Goal: Task Accomplishment & Management: Manage account settings

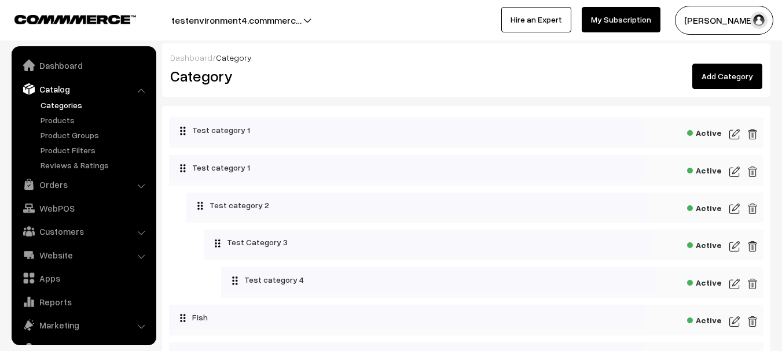
scroll to position [32, 0]
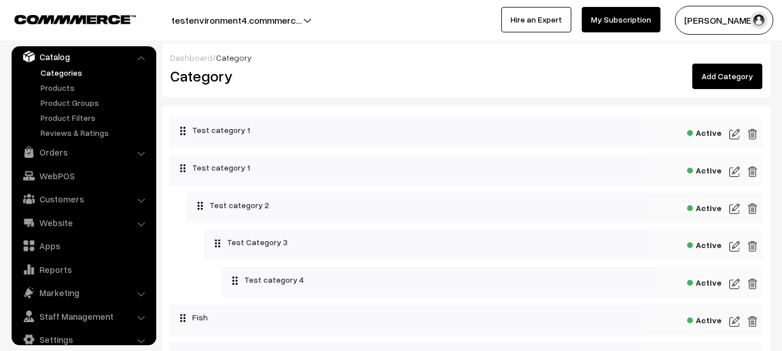
click at [722, 72] on link "Add Category" at bounding box center [727, 76] width 70 height 25
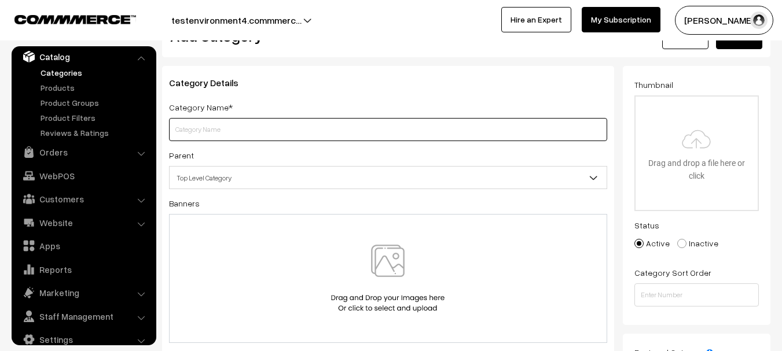
scroll to position [45, 0]
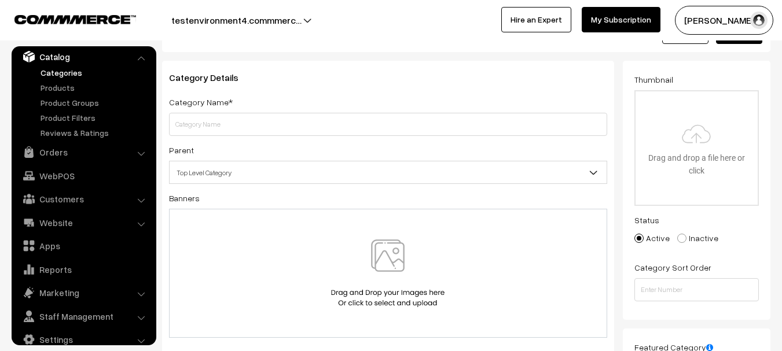
click at [429, 175] on span "Top Level Category" at bounding box center [388, 173] width 437 height 20
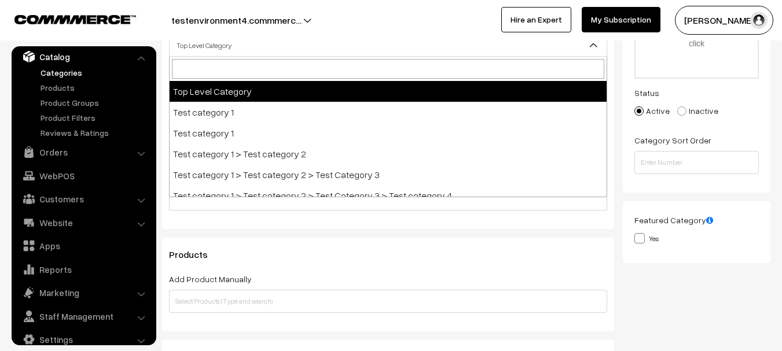
scroll to position [175, 0]
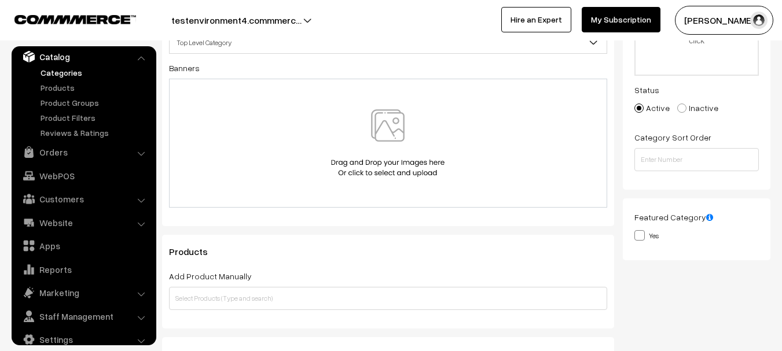
click at [226, 229] on div "Category Details Category Name* Parent Top Level Category Test category 1 Test …" at bounding box center [387, 134] width 469 height 407
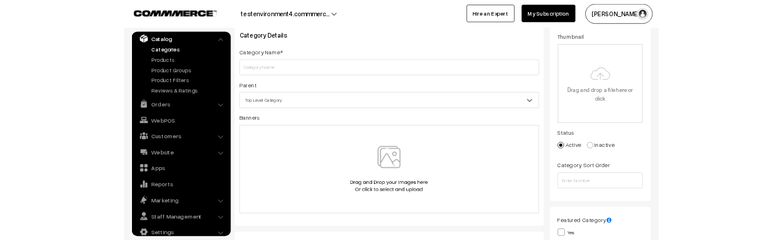
scroll to position [0, 0]
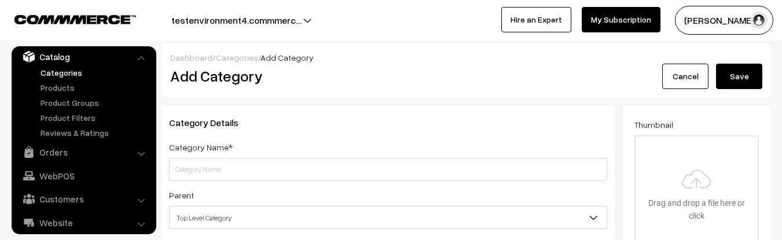
click at [85, 67] on link "Categories" at bounding box center [95, 73] width 115 height 12
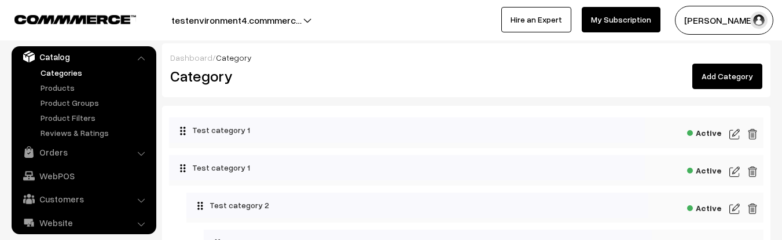
click at [733, 133] on img at bounding box center [734, 134] width 10 height 14
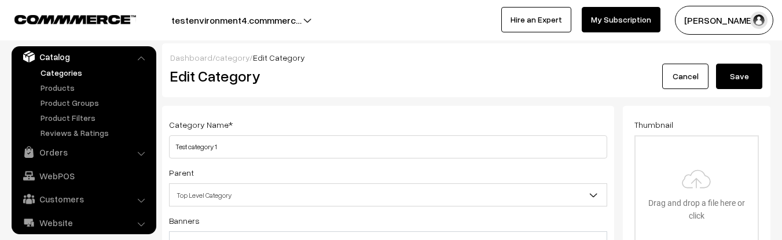
click at [80, 68] on link "Categories" at bounding box center [95, 73] width 115 height 12
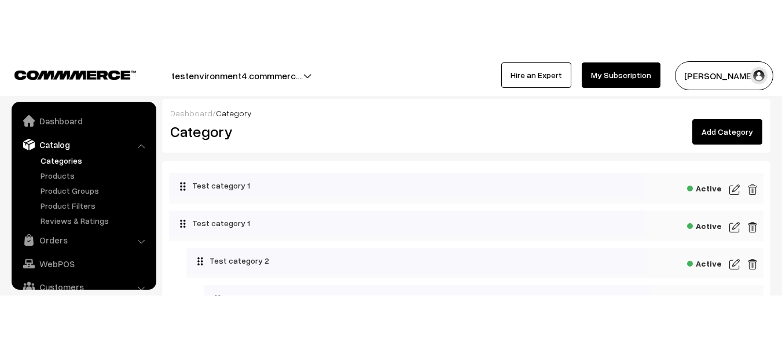
scroll to position [32, 0]
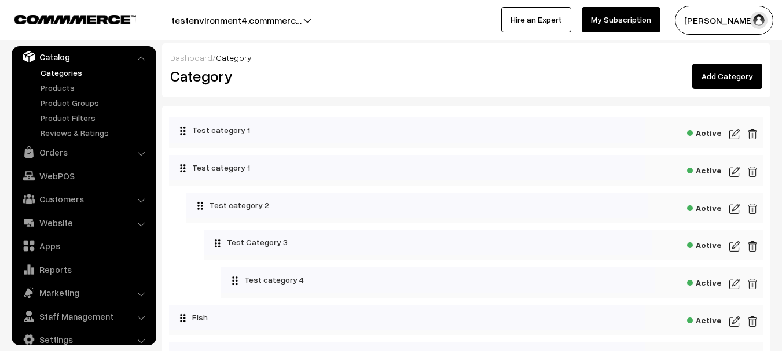
click at [757, 137] on img at bounding box center [752, 134] width 10 height 14
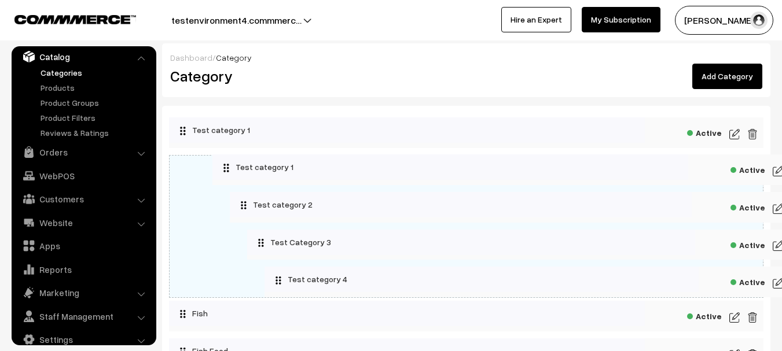
drag, startPoint x: 196, startPoint y: 161, endPoint x: 240, endPoint y: 160, distance: 43.4
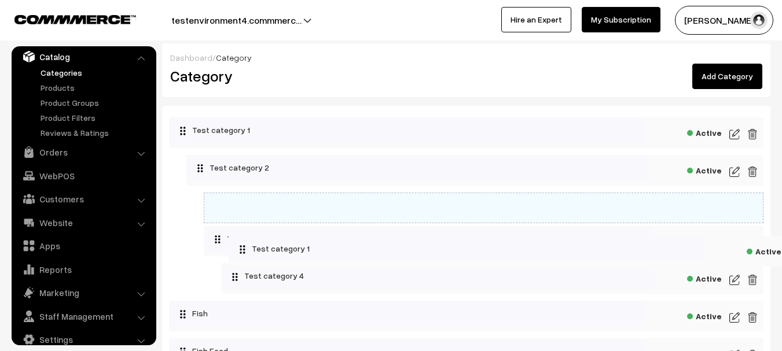
drag, startPoint x: 211, startPoint y: 135, endPoint x: 271, endPoint y: 254, distance: 132.8
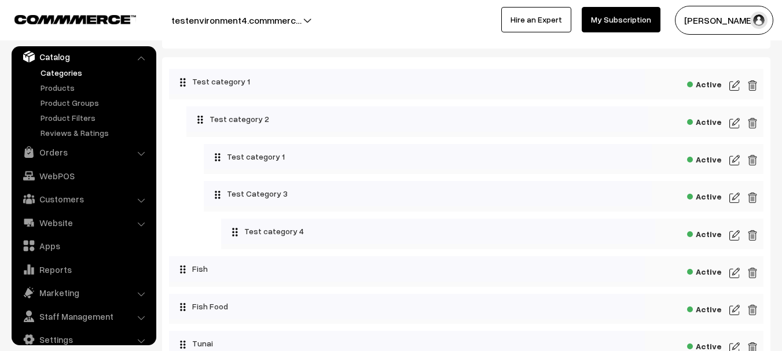
scroll to position [50, 0]
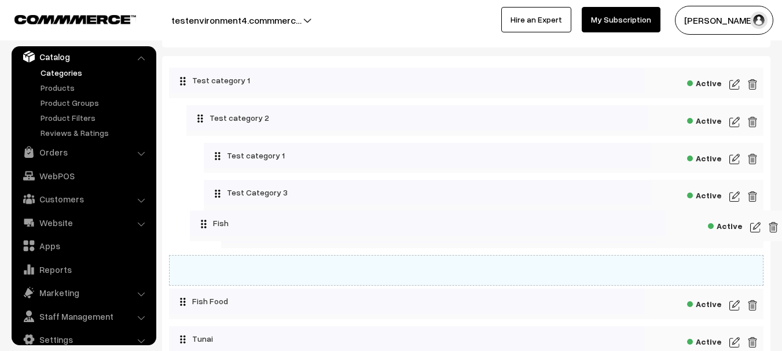
drag, startPoint x: 186, startPoint y: 277, endPoint x: 207, endPoint y: 232, distance: 49.2
drag, startPoint x: 194, startPoint y: 273, endPoint x: 204, endPoint y: 228, distance: 46.1
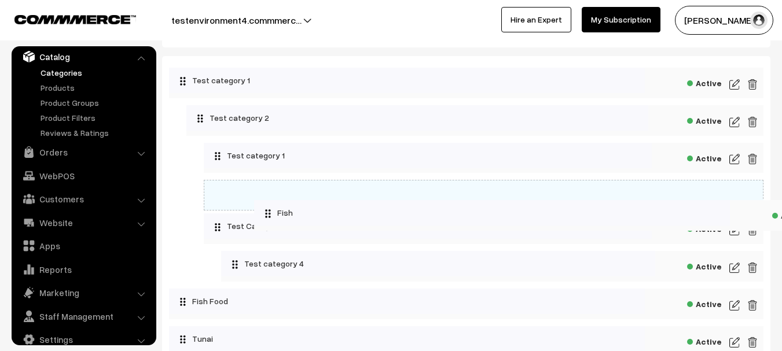
drag, startPoint x: 197, startPoint y: 269, endPoint x: 282, endPoint y: 214, distance: 101.3
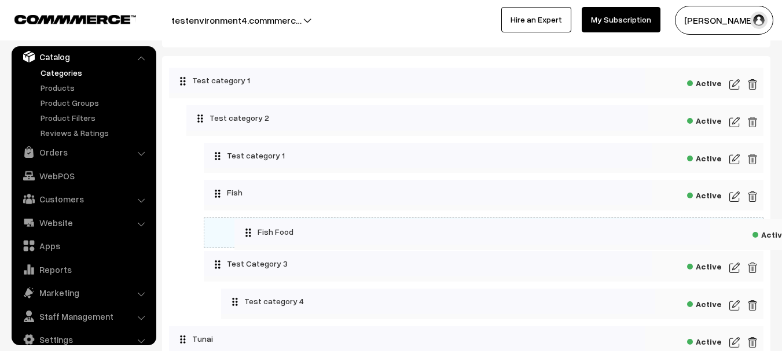
drag, startPoint x: 219, startPoint y: 300, endPoint x: 284, endPoint y: 227, distance: 98.0
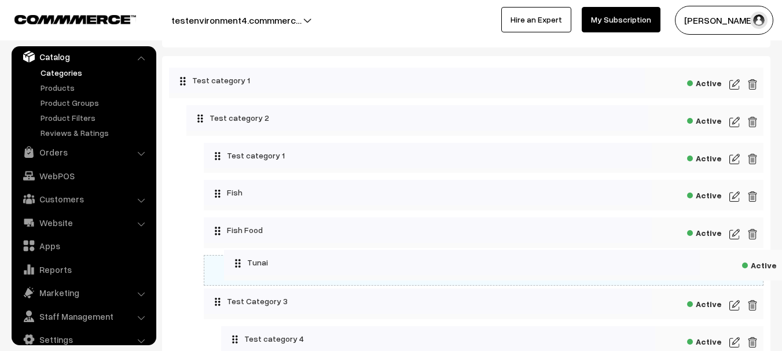
drag, startPoint x: 207, startPoint y: 343, endPoint x: 262, endPoint y: 263, distance: 97.0
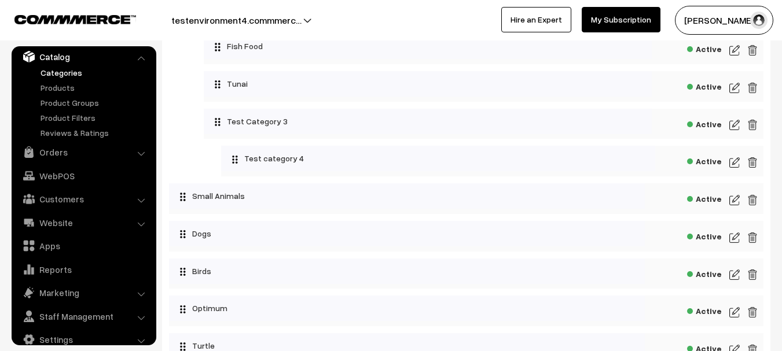
scroll to position [238, 0]
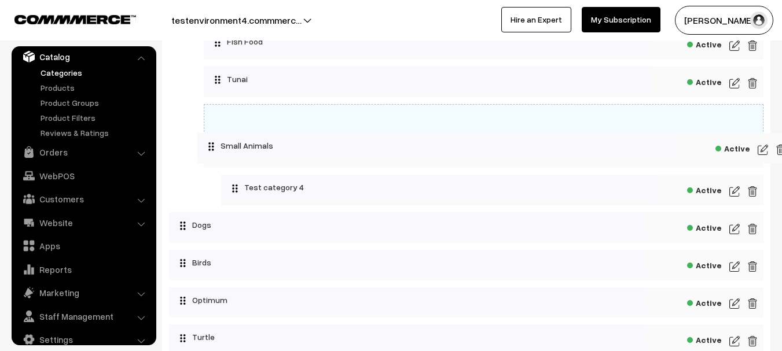
drag, startPoint x: 217, startPoint y: 186, endPoint x: 245, endPoint y: 141, distance: 53.8
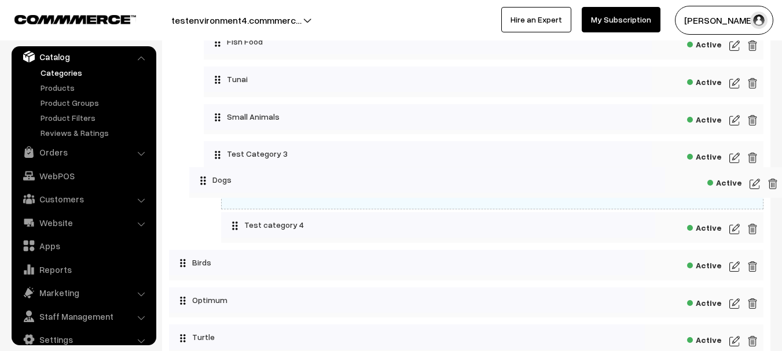
drag, startPoint x: 205, startPoint y: 229, endPoint x: 226, endPoint y: 180, distance: 53.2
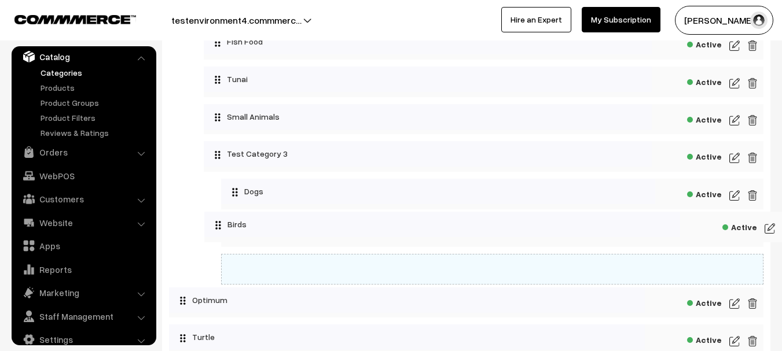
drag, startPoint x: 200, startPoint y: 269, endPoint x: 235, endPoint y: 227, distance: 54.6
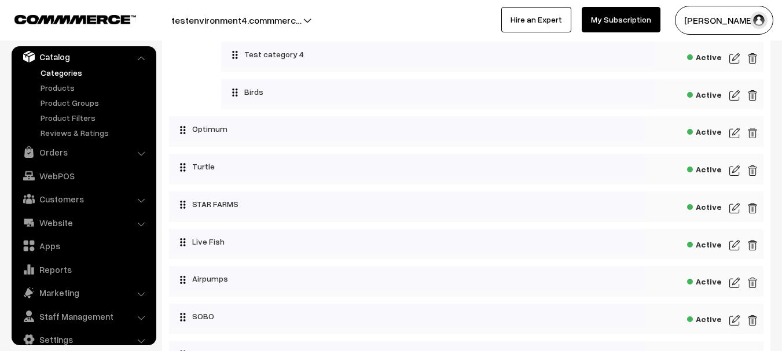
scroll to position [409, 0]
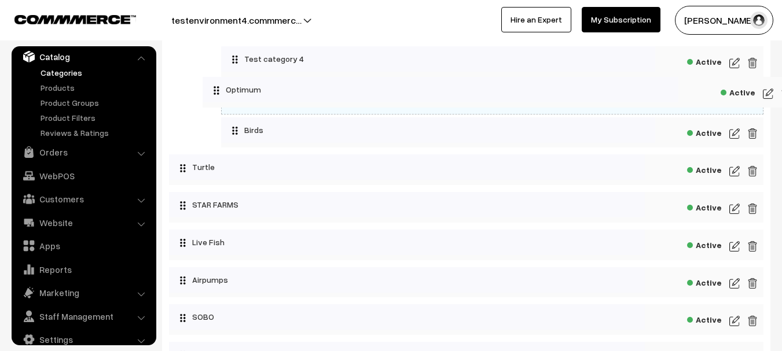
drag, startPoint x: 212, startPoint y: 134, endPoint x: 245, endPoint y: 90, distance: 55.3
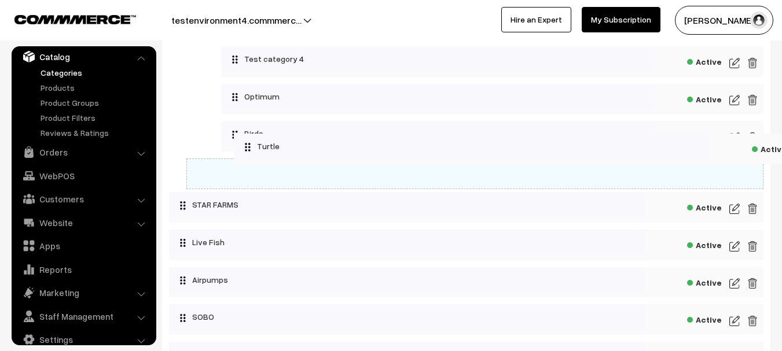
drag, startPoint x: 199, startPoint y: 175, endPoint x: 263, endPoint y: 150, distance: 69.4
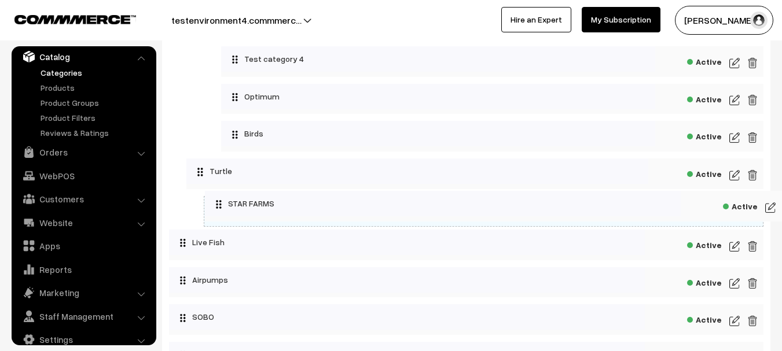
drag, startPoint x: 199, startPoint y: 216, endPoint x: 235, endPoint y: 211, distance: 36.3
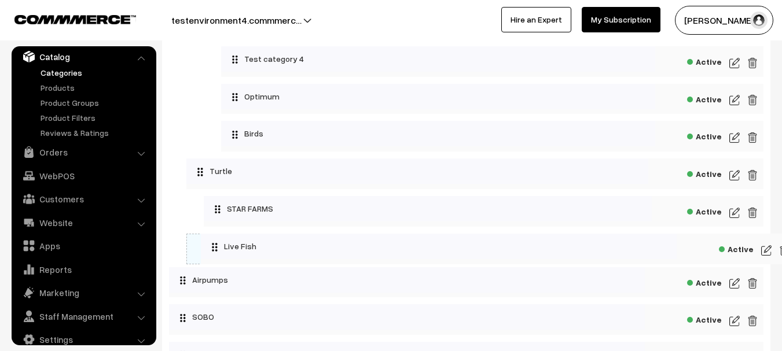
drag, startPoint x: 196, startPoint y: 247, endPoint x: 227, endPoint y: 248, distance: 31.8
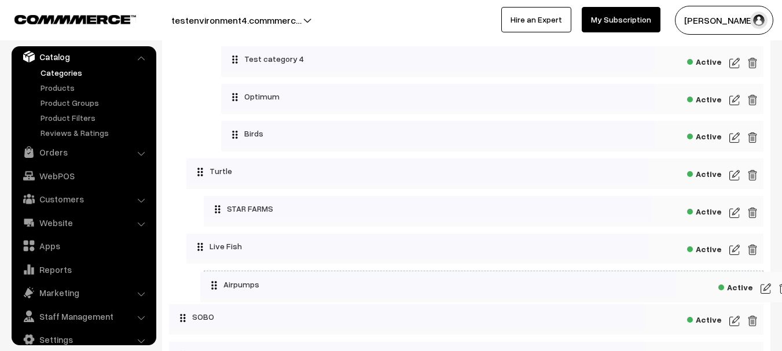
drag, startPoint x: 204, startPoint y: 277, endPoint x: 236, endPoint y: 278, distance: 31.3
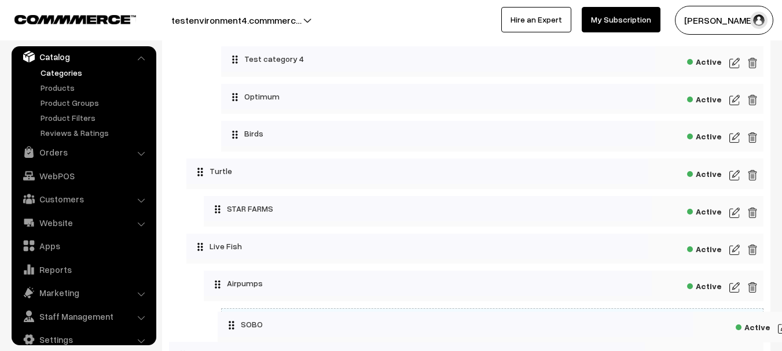
drag, startPoint x: 193, startPoint y: 314, endPoint x: 242, endPoint y: 318, distance: 48.7
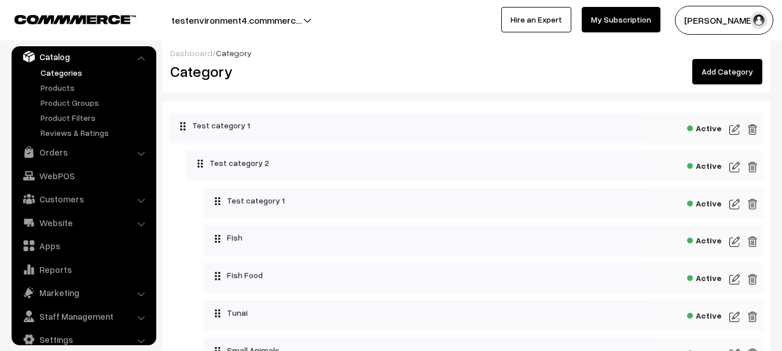
scroll to position [0, 0]
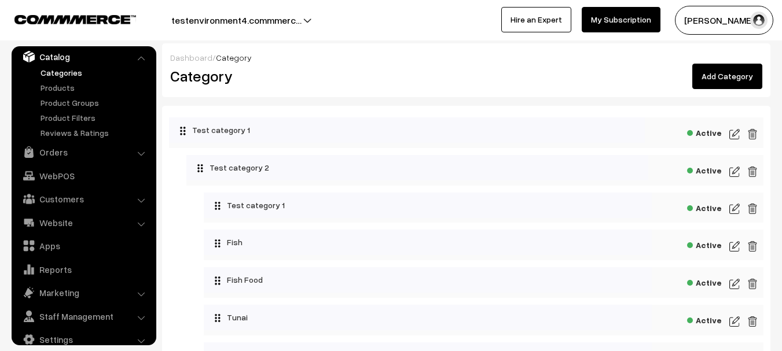
click at [749, 130] on img at bounding box center [752, 134] width 10 height 14
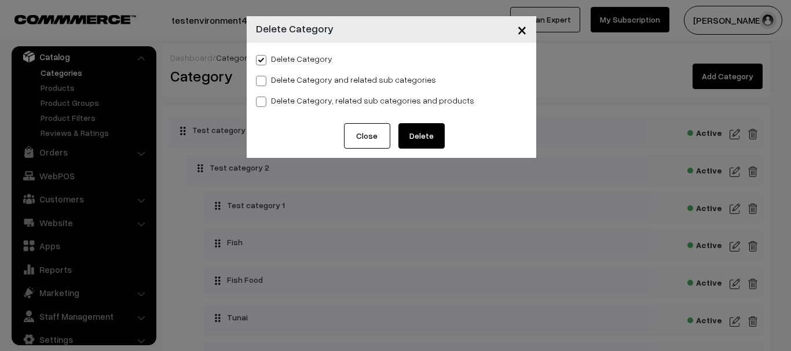
click at [308, 100] on label "Delete Category, related sub categories and products" at bounding box center [365, 100] width 218 height 12
click at [263, 100] on input "Delete Category, related sub categories and products" at bounding box center [260, 100] width 8 height 8
radio input "true"
click at [441, 135] on button "Delete" at bounding box center [421, 135] width 46 height 25
click at [357, 131] on button "Close" at bounding box center [356, 135] width 46 height 25
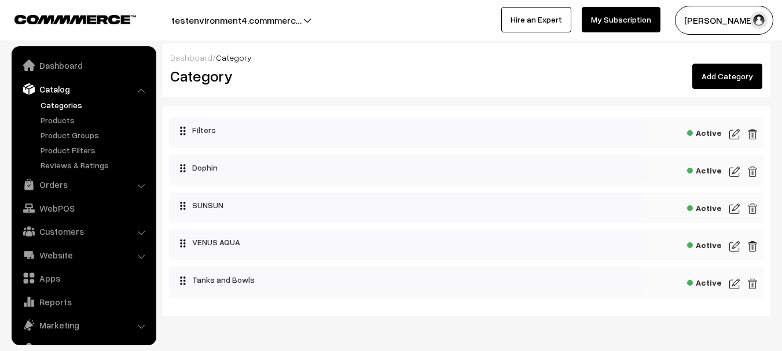
scroll to position [32, 0]
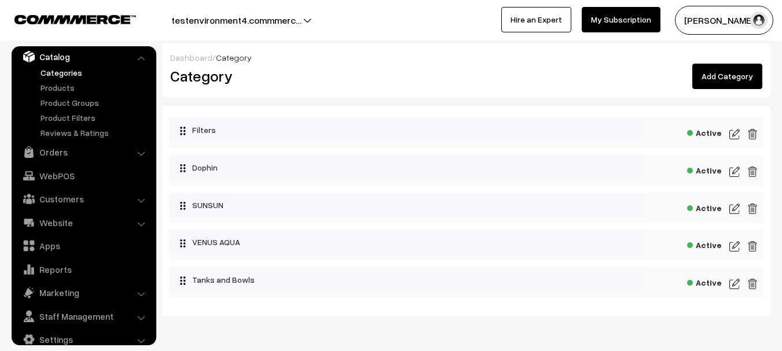
click at [758, 134] on div "Active" at bounding box center [466, 132] width 594 height 31
click at [753, 137] on img at bounding box center [752, 134] width 10 height 14
click at [421, 44] on div "Dashboard / Category Category Add Category" at bounding box center [466, 70] width 608 height 54
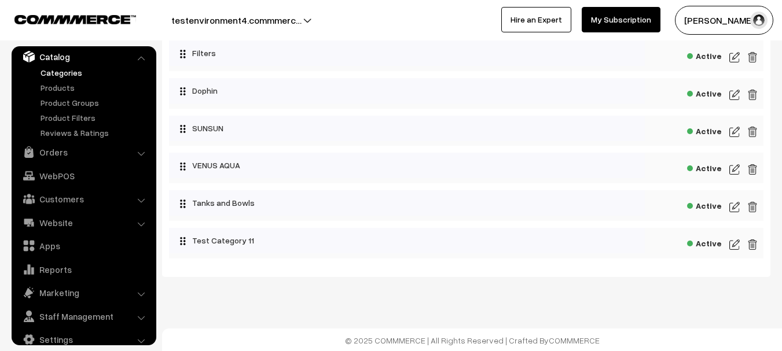
scroll to position [78, 0]
click at [739, 244] on img at bounding box center [734, 244] width 10 height 14
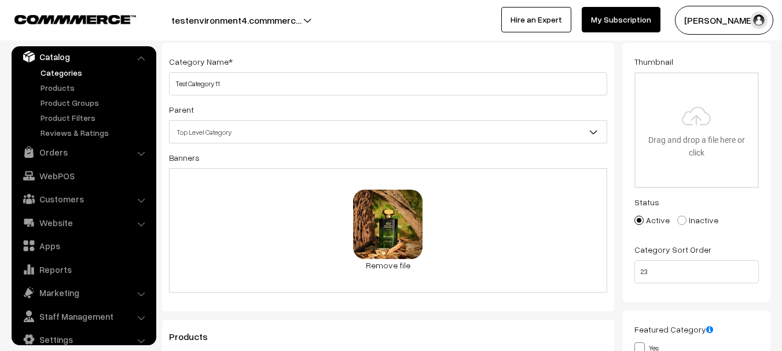
scroll to position [68, 0]
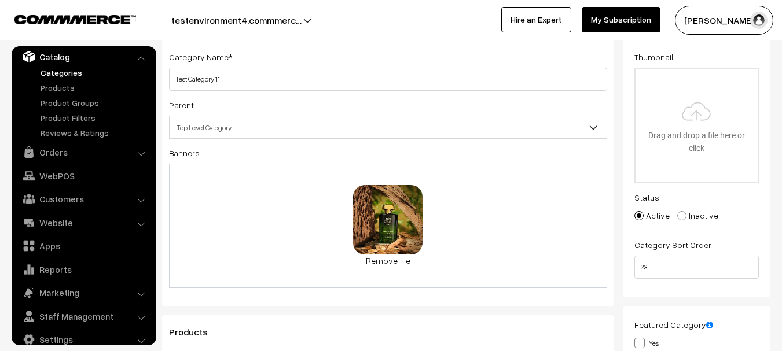
click at [476, 117] on div "Parent Top Level Category Filters Dophin SUNSUN VENUS AQUA Tanks and Bowls Top …" at bounding box center [388, 118] width 438 height 41
click at [475, 121] on span "Top Level Category" at bounding box center [388, 127] width 437 height 20
click at [164, 109] on div "Category Name * Test Category 11 Parent Top Level Category Filters Dophin SUNSU…" at bounding box center [388, 172] width 452 height 269
